Goal: Task Accomplishment & Management: Manage account settings

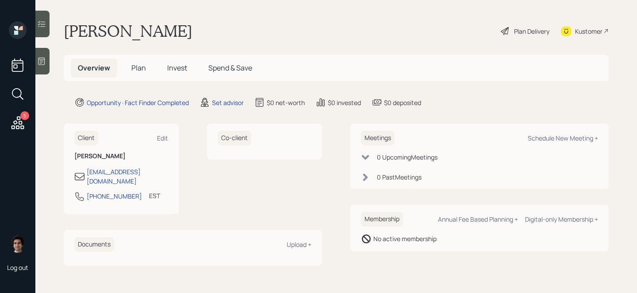
click at [7, 123] on div "5" at bounding box center [17, 77] width 21 height 112
click at [35, 123] on div "5 Log out" at bounding box center [17, 146] width 35 height 293
click at [24, 123] on icon at bounding box center [18, 123] width 16 height 16
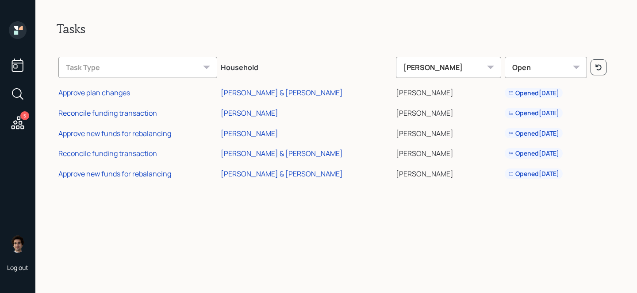
click at [116, 98] on td "Approve plan changes" at bounding box center [138, 91] width 162 height 20
click at [116, 97] on td "Approve plan changes" at bounding box center [138, 91] width 162 height 20
click at [117, 93] on div "Approve plan changes" at bounding box center [94, 93] width 72 height 10
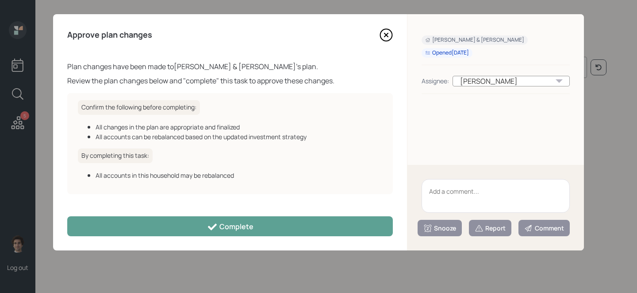
click at [282, 239] on div "Approve plan changes Plan changes have been made to Lynda & Dan Zutski 's plan.…" at bounding box center [230, 132] width 354 height 236
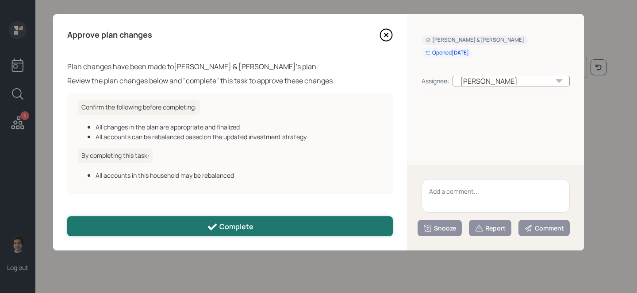
click at [282, 231] on button "Complete" at bounding box center [230, 226] width 326 height 20
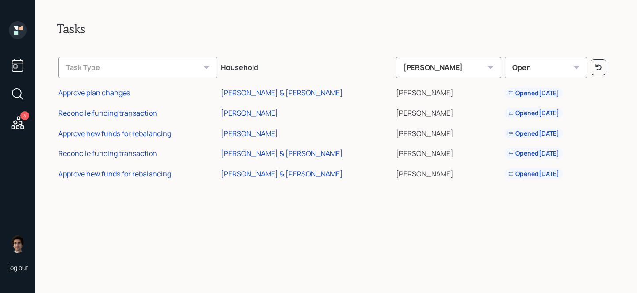
click at [142, 151] on div "Reconcile funding transaction" at bounding box center [107, 153] width 99 height 10
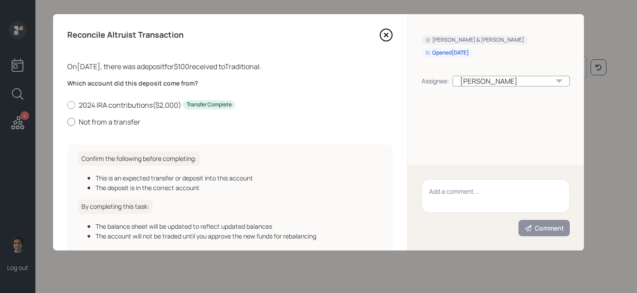
click at [117, 123] on label "Not from a transfer" at bounding box center [230, 122] width 326 height 10
click at [67, 122] on input "Not from a transfer" at bounding box center [67, 121] width 0 height 0
radio input "true"
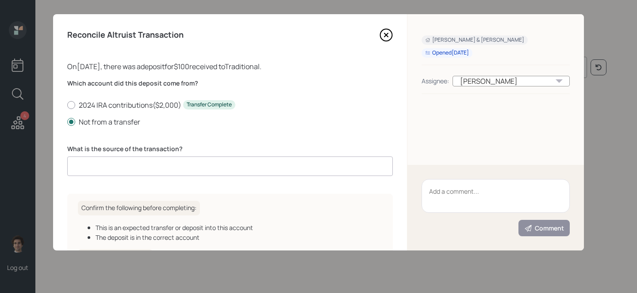
click at [187, 168] on input at bounding box center [230, 165] width 326 height 19
type input "client deposit"
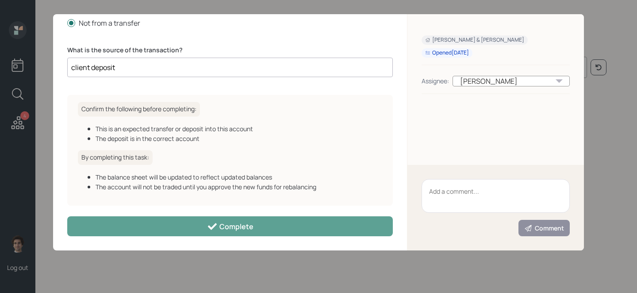
click at [200, 214] on div "Reconcile Altruist Transaction On 09/25/2025 , there was a deposit for $100 rec…" at bounding box center [230, 132] width 354 height 236
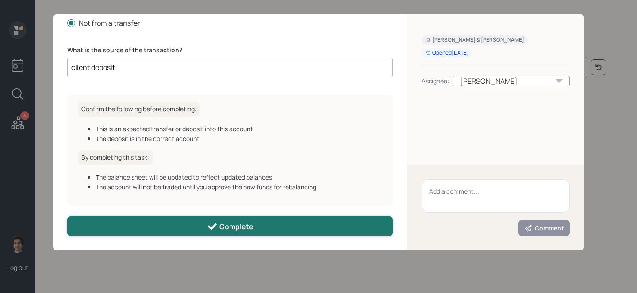
click at [200, 218] on button "Complete" at bounding box center [230, 226] width 326 height 20
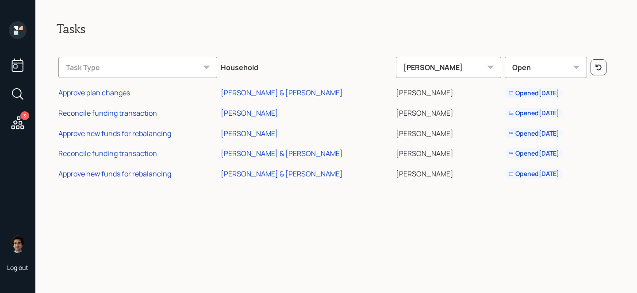
click at [146, 179] on td "Approve new funds for rebalancing" at bounding box center [138, 172] width 162 height 20
click at [146, 176] on div "Approve new funds for rebalancing" at bounding box center [114, 174] width 113 height 10
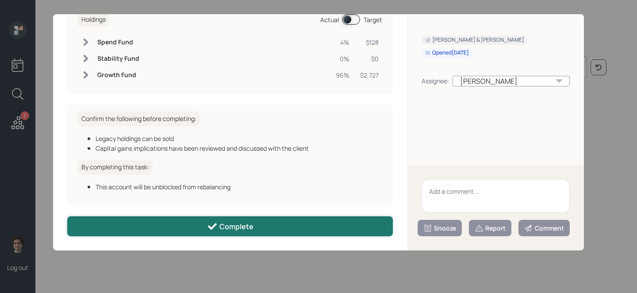
click at [201, 227] on button "Complete" at bounding box center [230, 226] width 326 height 20
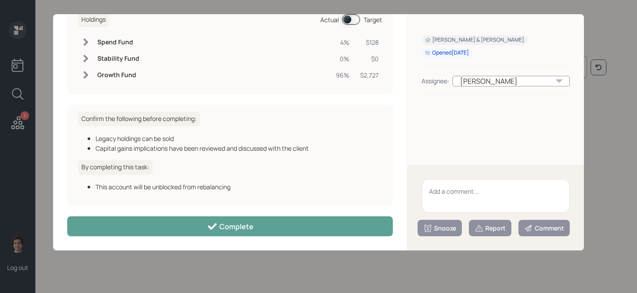
scroll to position [64, 0]
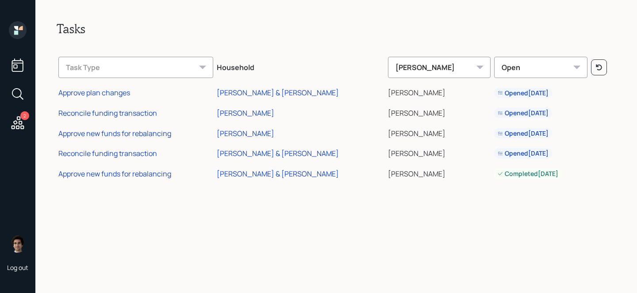
click at [122, 120] on td "Reconcile funding transaction" at bounding box center [136, 111] width 158 height 20
click at [122, 111] on div "Reconcile funding transaction" at bounding box center [107, 113] width 99 height 10
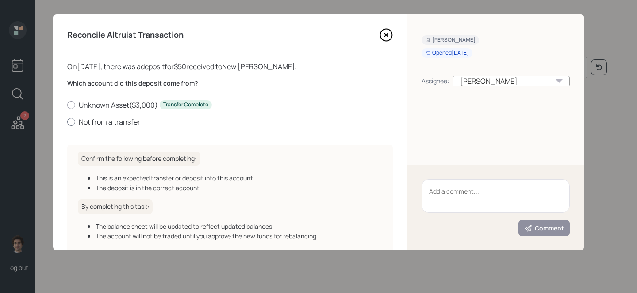
click at [118, 122] on label "Not from a transfer" at bounding box center [230, 122] width 326 height 10
click at [67, 122] on input "Not from a transfer" at bounding box center [67, 121] width 0 height 0
radio input "true"
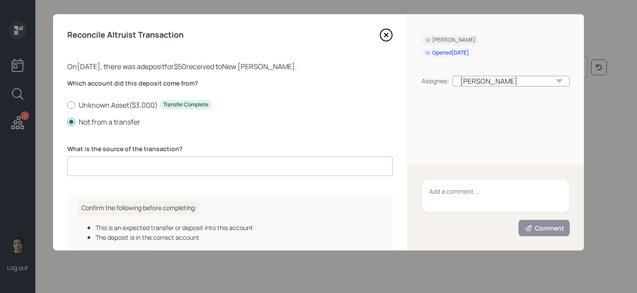
click at [123, 165] on input at bounding box center [230, 165] width 326 height 19
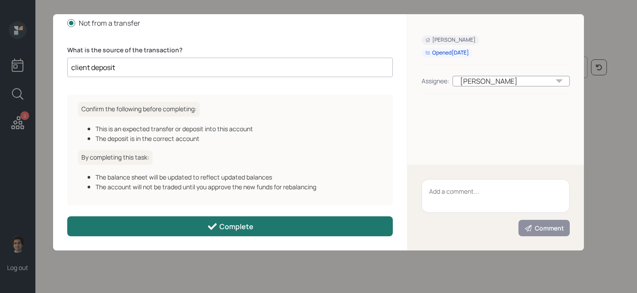
type input "client deposit"
click at [201, 225] on button "Complete" at bounding box center [230, 226] width 326 height 20
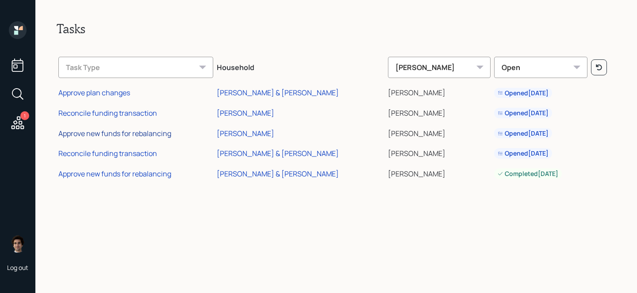
click at [134, 131] on div "Approve new funds for rebalancing" at bounding box center [114, 133] width 113 height 10
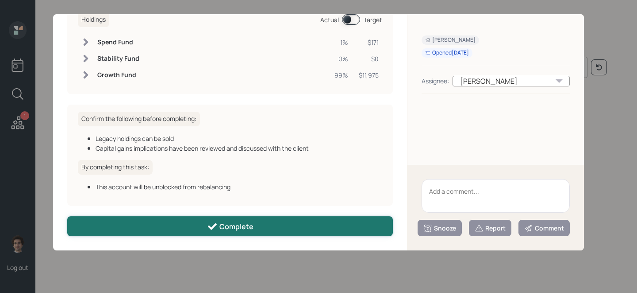
click at [159, 228] on button "Complete" at bounding box center [230, 226] width 326 height 20
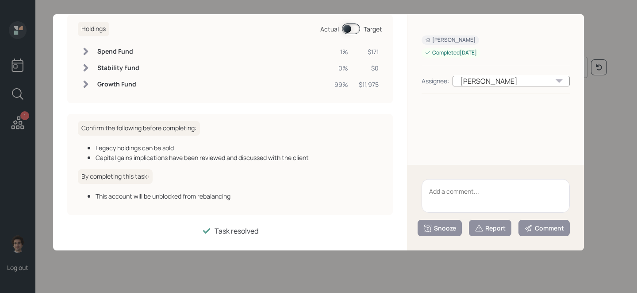
scroll to position [64, 0]
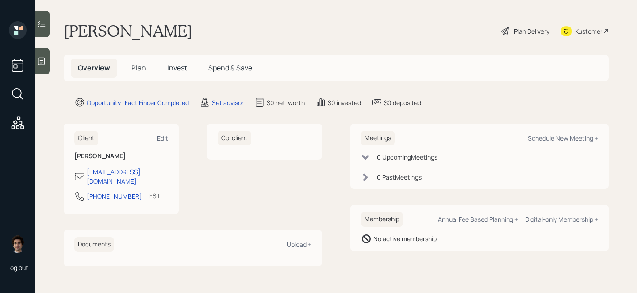
click at [37, 65] on div at bounding box center [42, 61] width 14 height 27
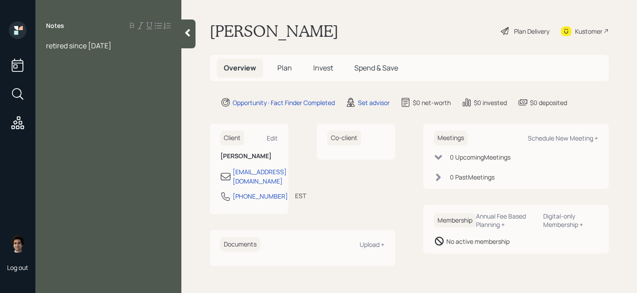
click at [157, 27] on icon at bounding box center [158, 25] width 7 height 7
click at [120, 54] on span "retired since [DATE]" at bounding box center [97, 53] width 66 height 10
click at [141, 54] on div "retired since [DATE]" at bounding box center [117, 53] width 107 height 10
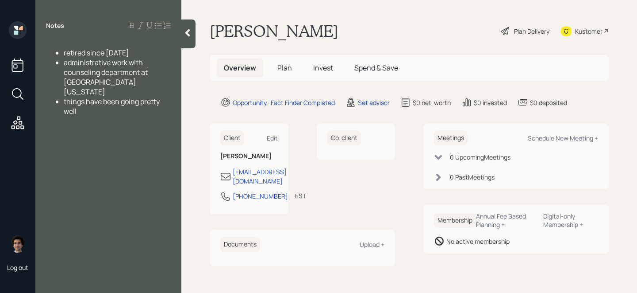
click at [97, 97] on span "things have been going pretty well" at bounding box center [112, 106] width 97 height 19
click at [95, 97] on div "things have been going pretty well" at bounding box center [117, 106] width 107 height 19
click at [93, 101] on div "things have been going pretty well" at bounding box center [117, 106] width 107 height 19
